Goal: Find specific page/section: Find specific page/section

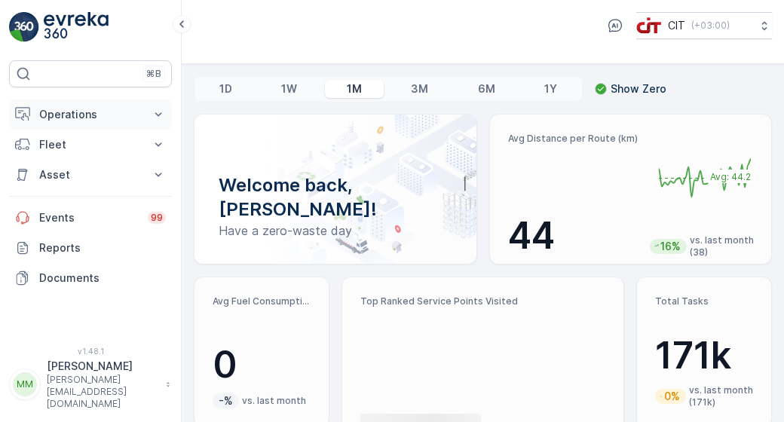
click at [118, 116] on p "Operations" at bounding box center [90, 114] width 102 height 15
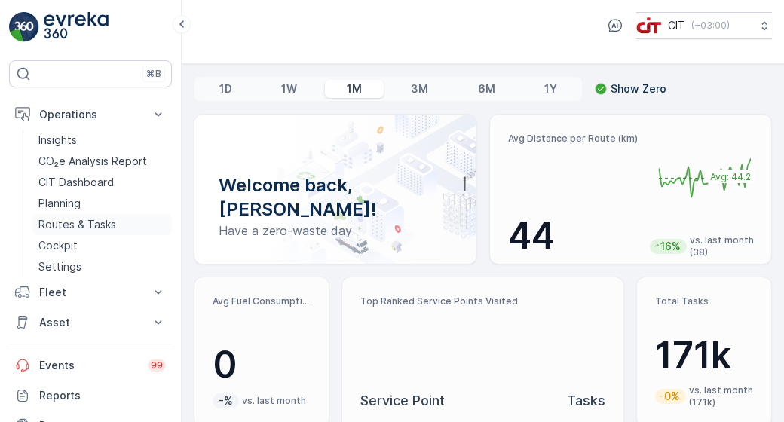
click at [72, 221] on p "Routes & Tasks" at bounding box center [77, 224] width 78 height 15
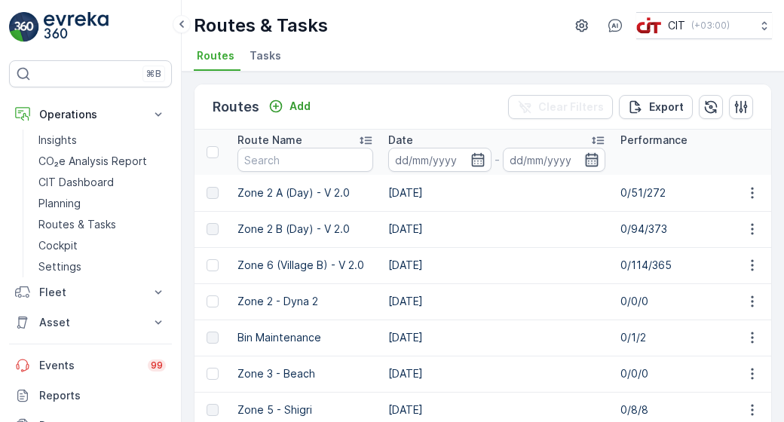
click at [592, 156] on icon "button" at bounding box center [591, 159] width 15 height 15
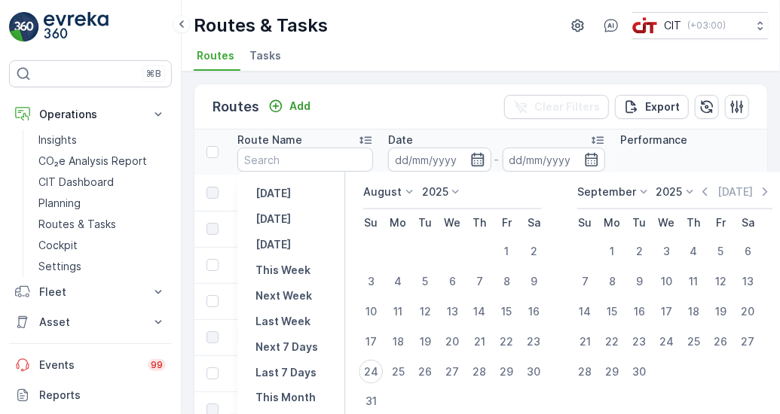
click at [482, 158] on icon "button" at bounding box center [477, 160] width 13 height 14
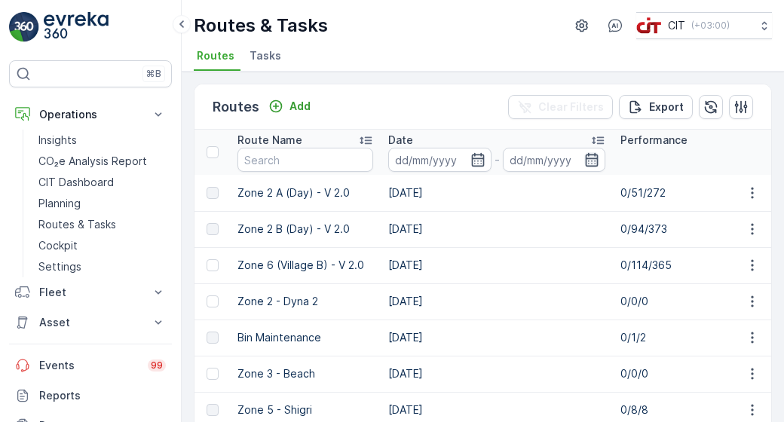
click at [594, 165] on icon "button" at bounding box center [592, 160] width 13 height 14
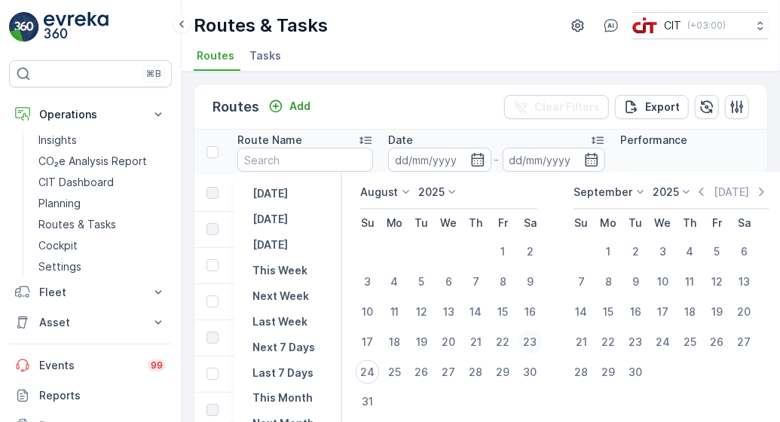
click at [537, 341] on div "23" at bounding box center [530, 342] width 24 height 24
type input "[DATE]"
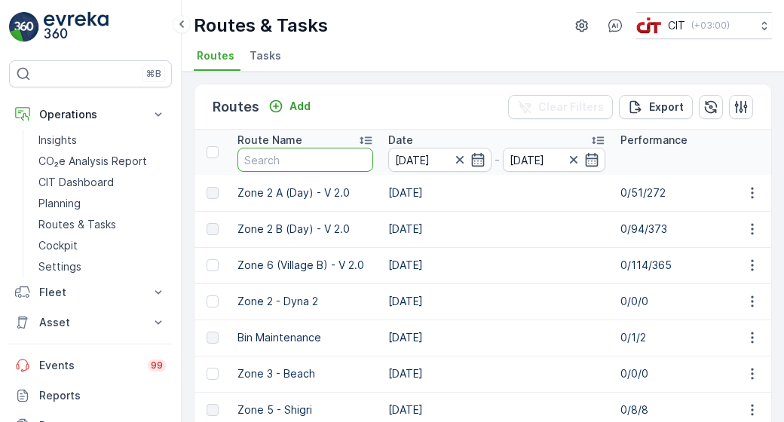
click at [332, 161] on input "text" at bounding box center [305, 160] width 136 height 24
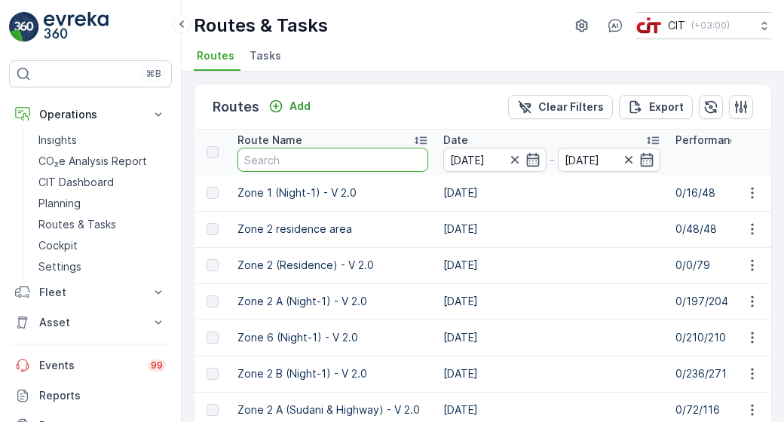
click at [332, 161] on input "text" at bounding box center [332, 160] width 191 height 24
type input "zone 3"
